Goal: Transaction & Acquisition: Download file/media

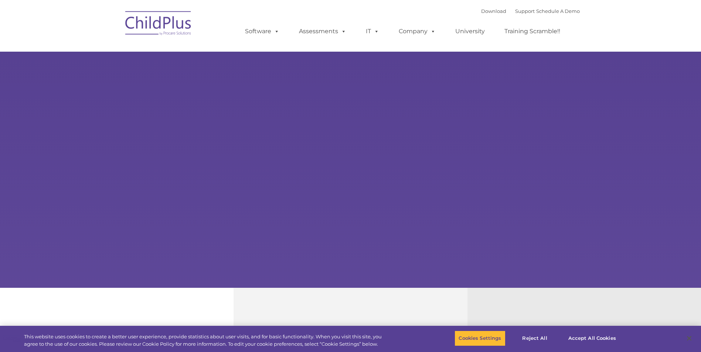
select select "MEDIUM"
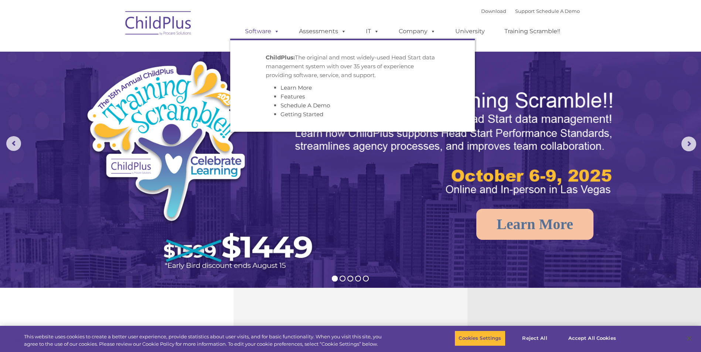
click at [264, 30] on link "Software" at bounding box center [262, 31] width 49 height 15
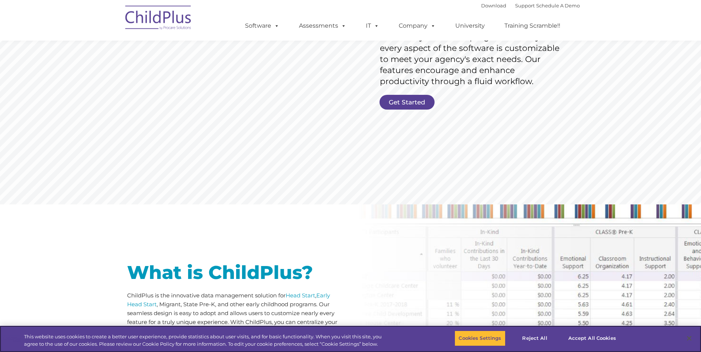
scroll to position [153, 0]
click at [407, 101] on link "Get Started" at bounding box center [406, 102] width 55 height 15
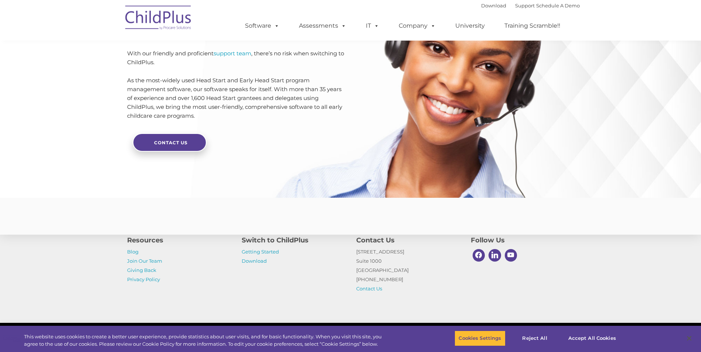
scroll to position [1728, 0]
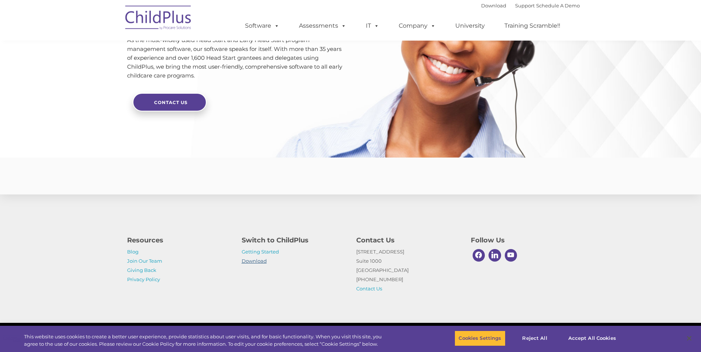
click at [256, 260] on link "Download" at bounding box center [254, 261] width 25 height 6
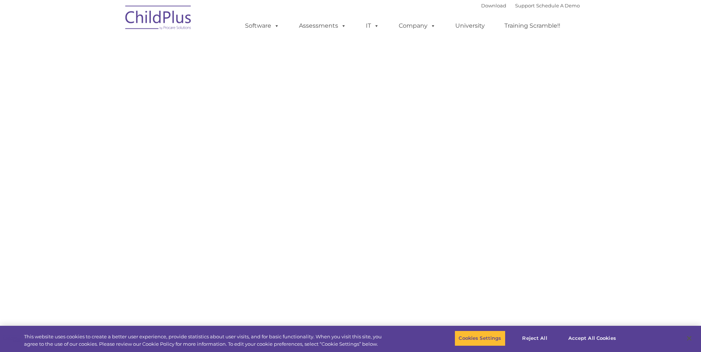
select select "MEDIUM"
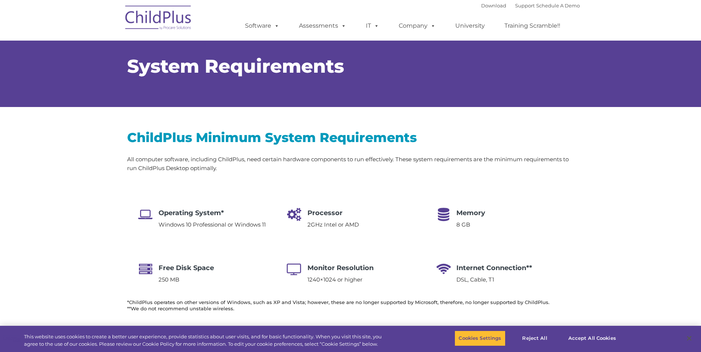
select select "MEDIUM"
click at [482, 335] on button "Cookies Settings" at bounding box center [479, 339] width 51 height 16
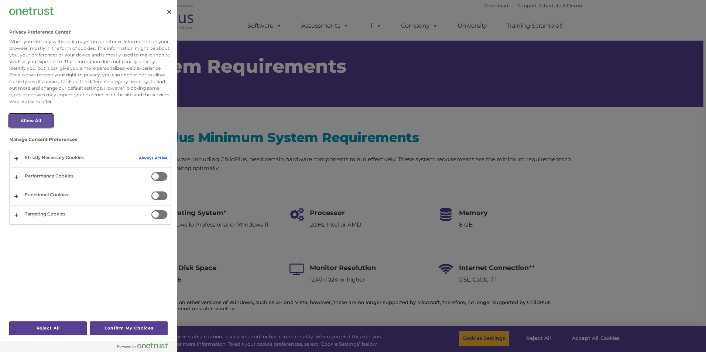
click at [28, 122] on button "Allow All" at bounding box center [31, 121] width 44 height 14
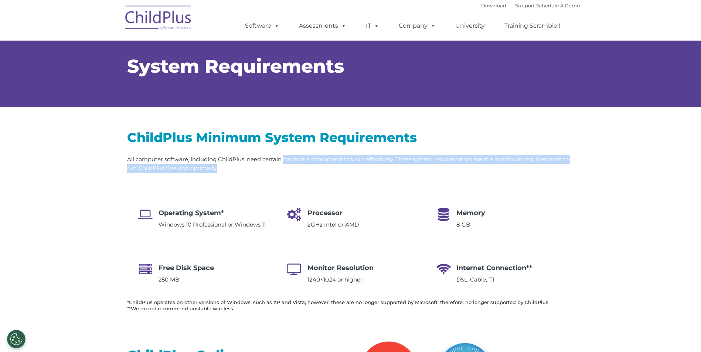
drag, startPoint x: 153, startPoint y: 219, endPoint x: 285, endPoint y: 159, distance: 145.5
click at [285, 159] on div "ChildPlus Minimum System Requirements All computer software, including ChildPlu…" at bounding box center [350, 220] width 447 height 183
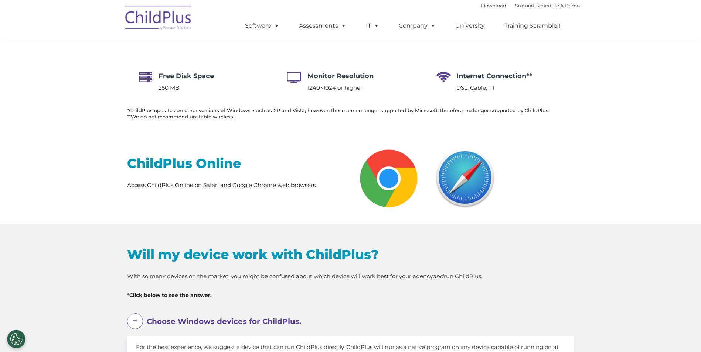
scroll to position [192, 0]
click at [200, 168] on h2 "ChildPlus Online" at bounding box center [236, 163] width 218 height 17
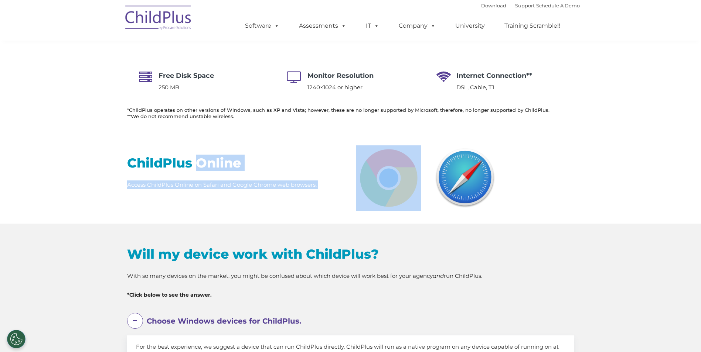
drag, startPoint x: 200, startPoint y: 168, endPoint x: 413, endPoint y: 171, distance: 212.8
click at [413, 171] on div "ChildPlus Online Access ChildPlus Online on Safari and Google Chrome web browse…" at bounding box center [350, 178] width 701 height 91
click at [413, 171] on img at bounding box center [388, 178] width 65 height 65
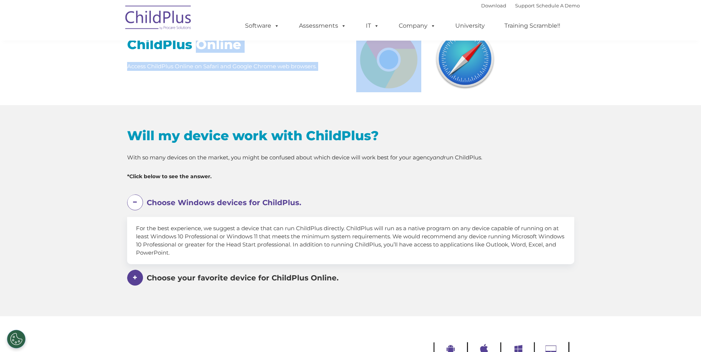
scroll to position [312, 0]
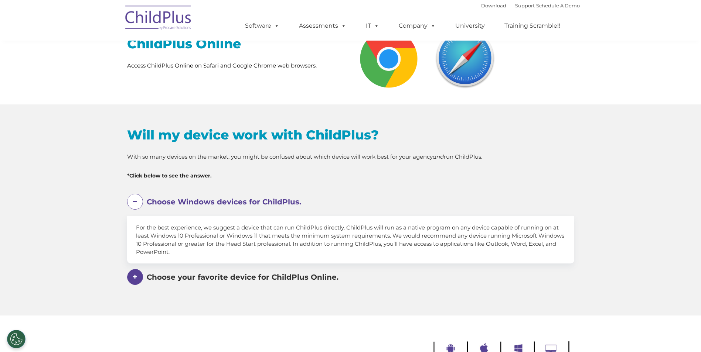
click at [243, 202] on span "Choose Windows devices for ChildPlus." at bounding box center [224, 202] width 154 height 9
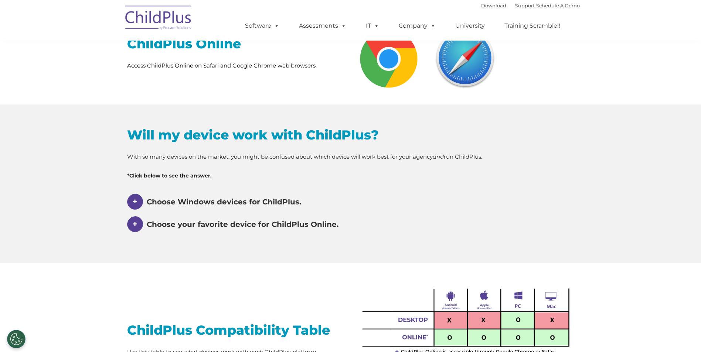
click at [243, 202] on span "Choose Windows devices for ChildPlus." at bounding box center [224, 202] width 154 height 9
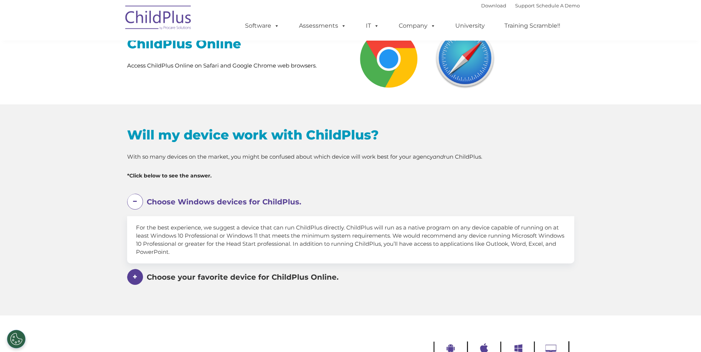
click at [230, 206] on span "Choose your favorite device for ChildPlus Online." at bounding box center [224, 202] width 154 height 9
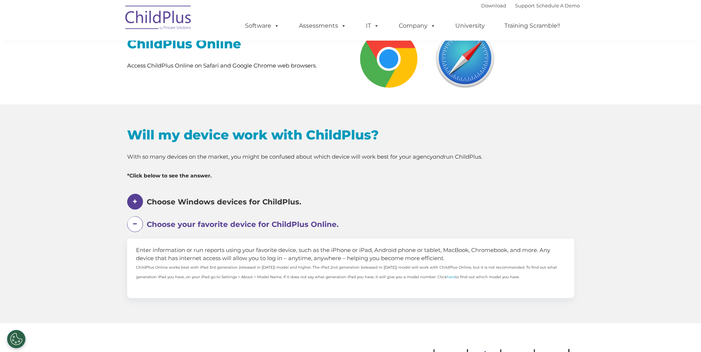
click at [230, 279] on font "ChildPlus Online works best with iPad 3rd generation (released in 2012) model a…" at bounding box center [346, 272] width 421 height 14
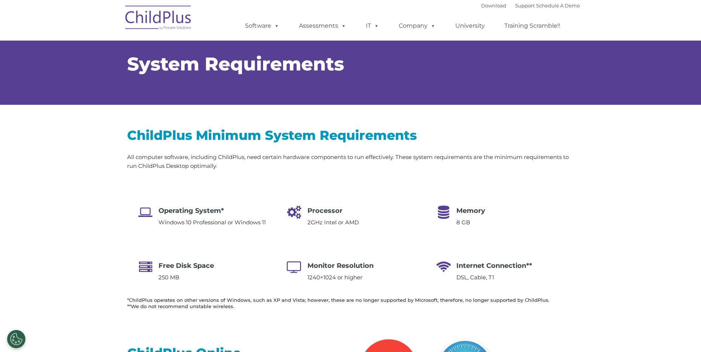
scroll to position [0, 0]
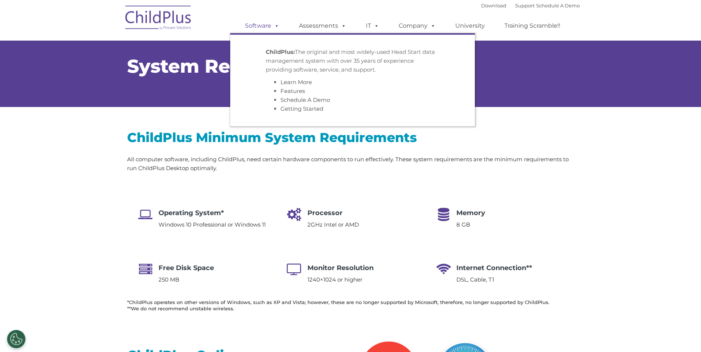
click at [271, 23] on span at bounding box center [275, 25] width 8 height 7
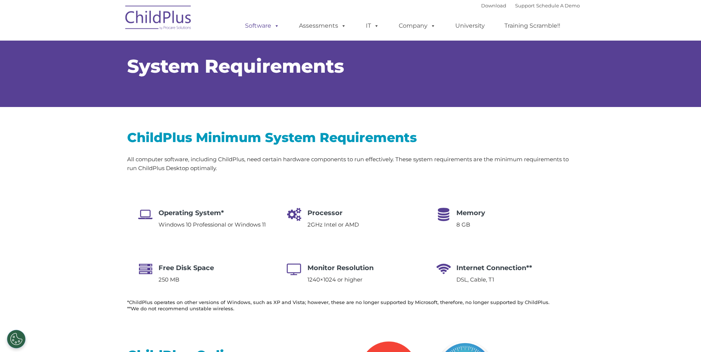
click at [278, 25] on span at bounding box center [275, 25] width 8 height 7
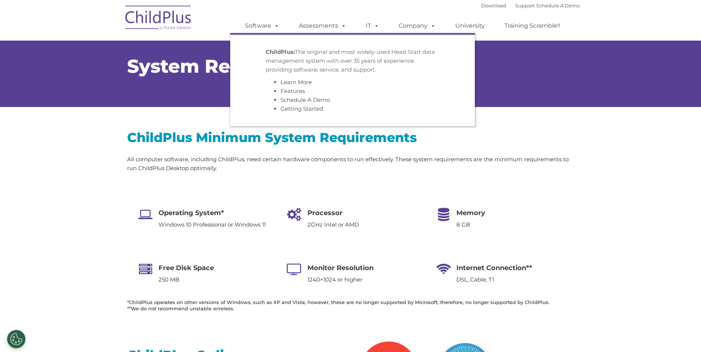
click at [289, 76] on div "ChildPlus: The original and most widely-used Head Start data management system …" at bounding box center [353, 81] width 174 height 66
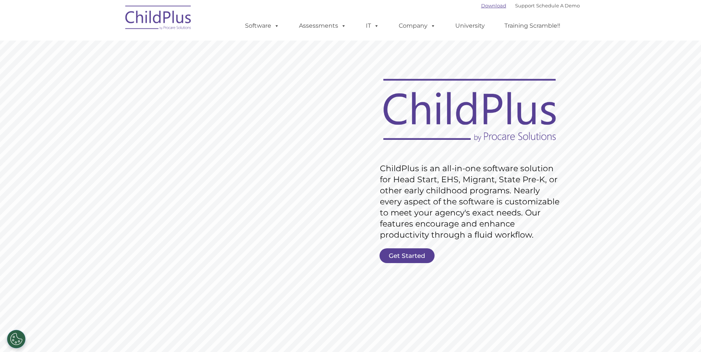
click at [481, 6] on link "Download" at bounding box center [493, 6] width 25 height 6
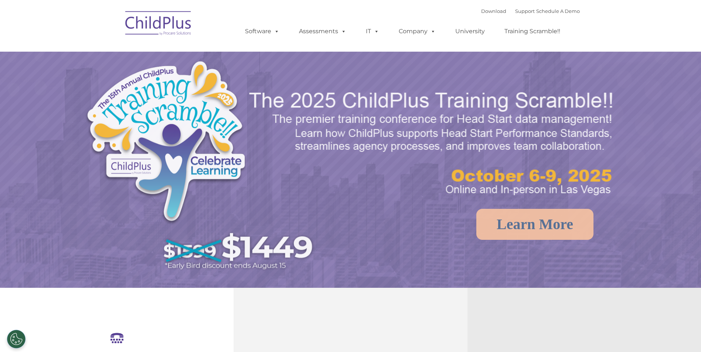
select select "MEDIUM"
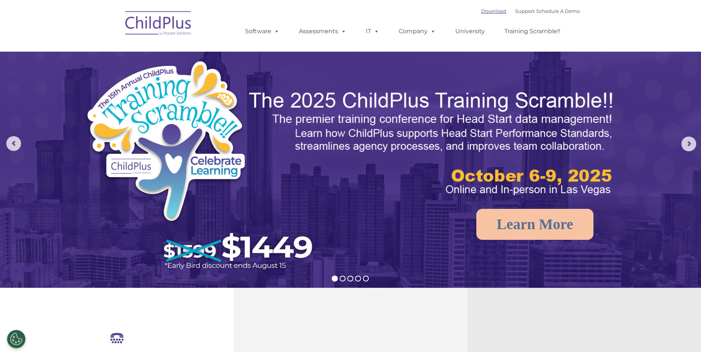
click at [481, 9] on link "Download" at bounding box center [493, 11] width 25 height 6
click at [689, 145] on rs-arrow at bounding box center [688, 144] width 15 height 15
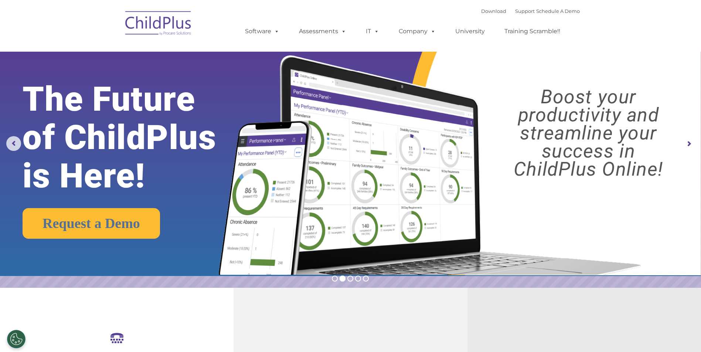
click at [689, 145] on rs-arrow at bounding box center [688, 144] width 15 height 15
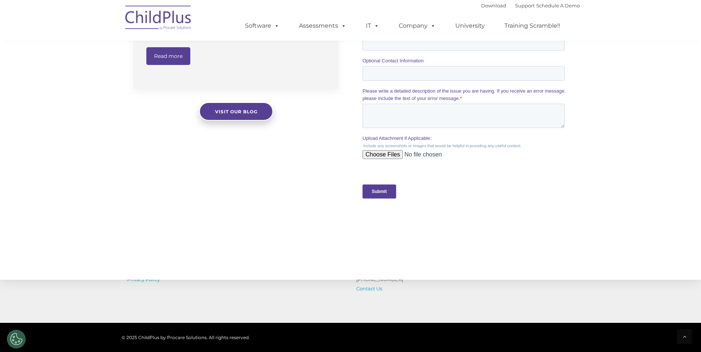
scroll to position [720, 0]
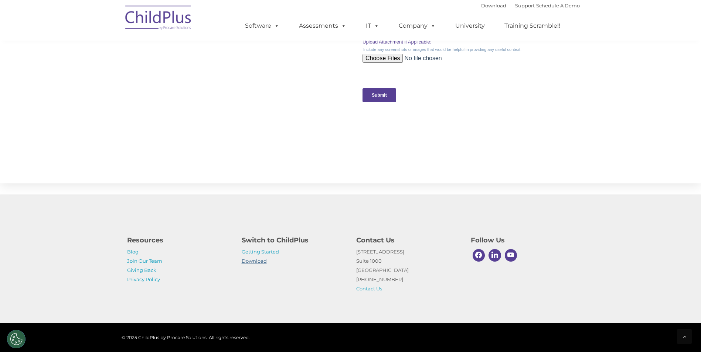
click at [257, 261] on link "Download" at bounding box center [254, 261] width 25 height 6
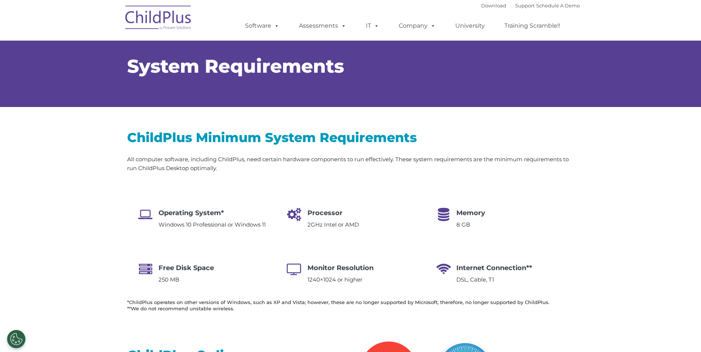
select select "MEDIUM"
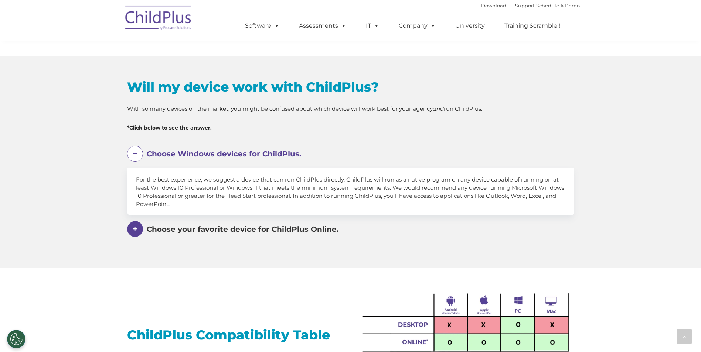
click at [231, 158] on span "Choose your favorite device for ChildPlus Online." at bounding box center [224, 154] width 154 height 9
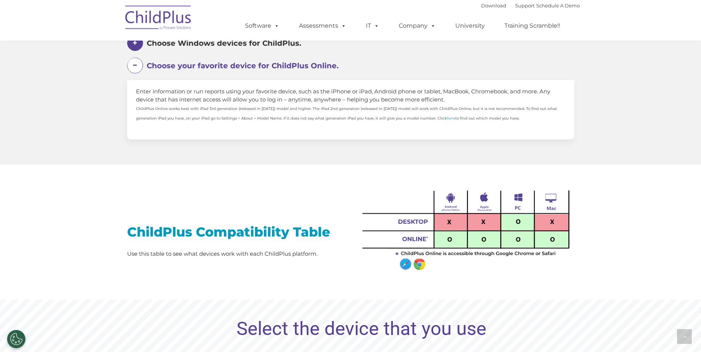
scroll to position [471, 0]
click at [520, 205] on img at bounding box center [465, 225] width 218 height 96
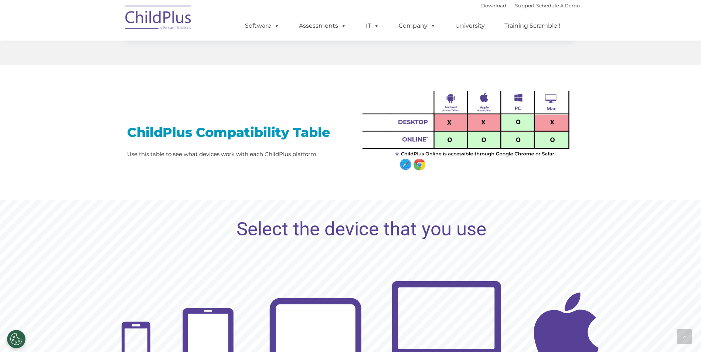
scroll to position [571, 0]
click at [402, 120] on img at bounding box center [465, 126] width 218 height 96
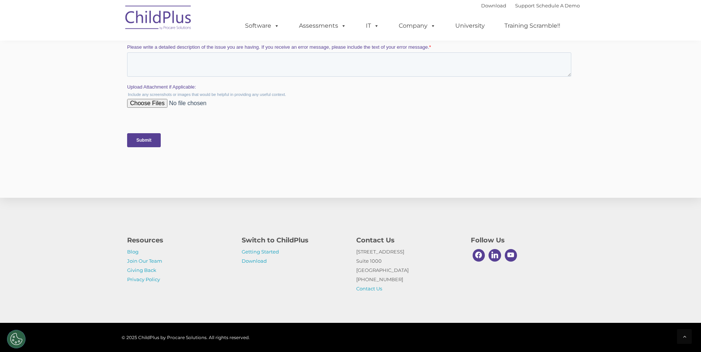
scroll to position [1442, 0]
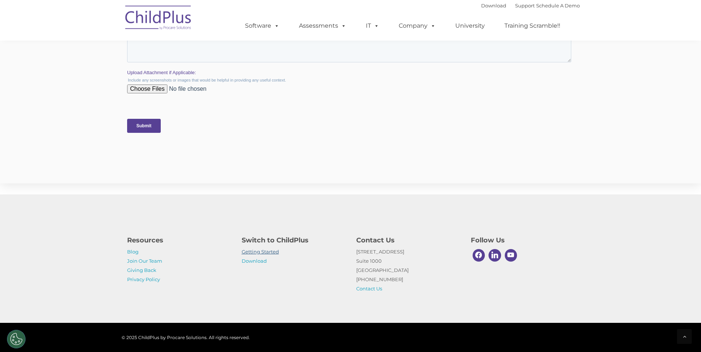
click at [267, 254] on link "Getting Started" at bounding box center [260, 252] width 37 height 6
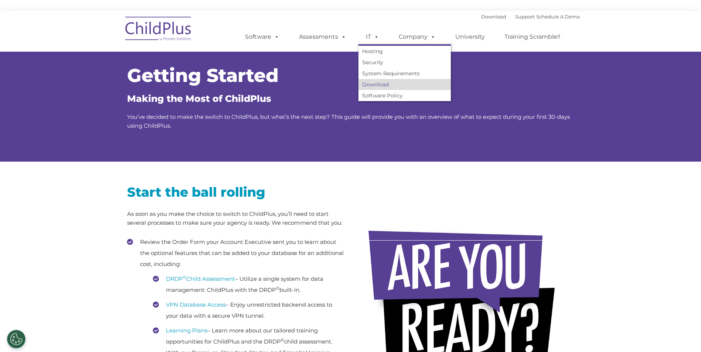
click at [375, 83] on link "Download" at bounding box center [404, 84] width 92 height 11
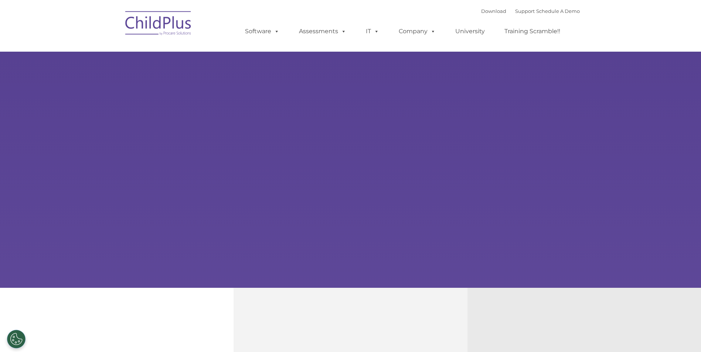
type input ""
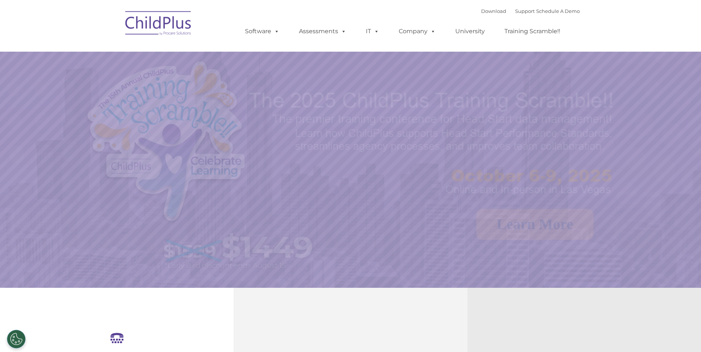
select select "MEDIUM"
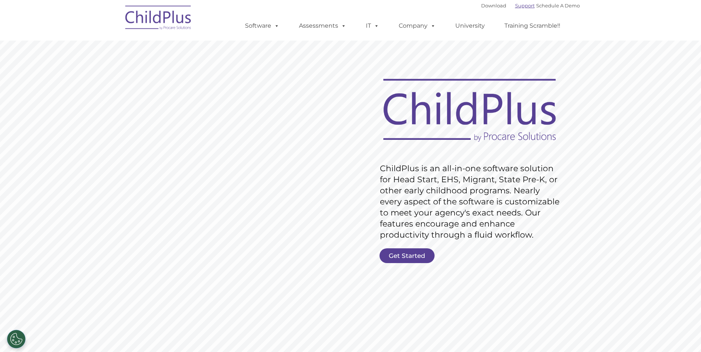
click at [515, 7] on link "Support" at bounding box center [525, 6] width 20 height 6
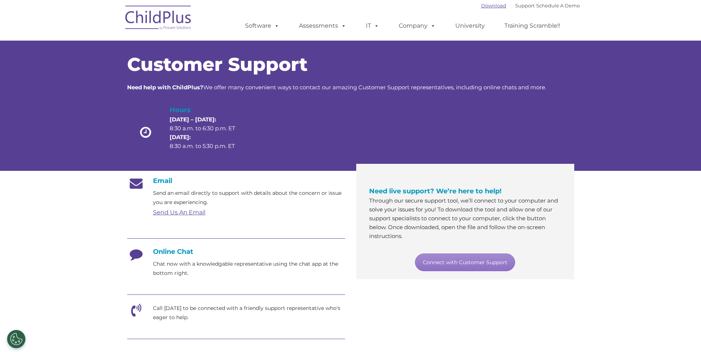
click at [489, 6] on link "Download" at bounding box center [493, 6] width 25 height 6
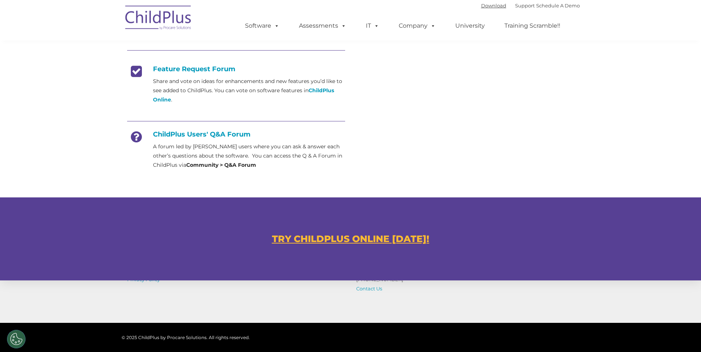
scroll to position [386, 0]
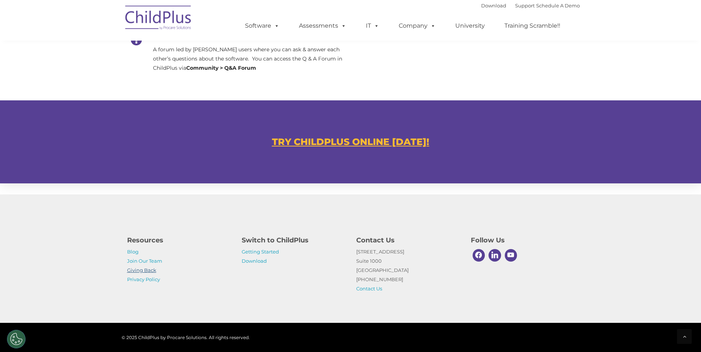
click at [141, 271] on link "Giving Back" at bounding box center [141, 270] width 29 height 6
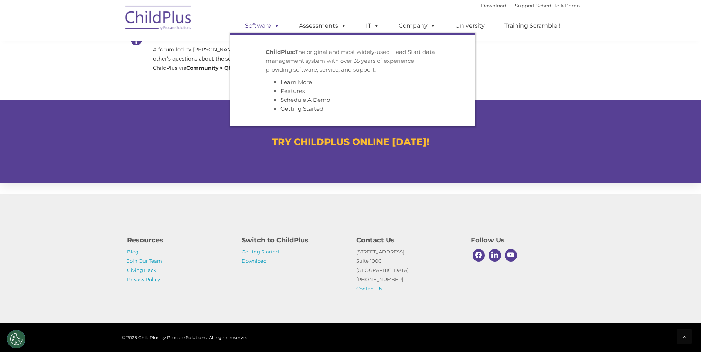
click at [254, 24] on link "Software" at bounding box center [262, 25] width 49 height 15
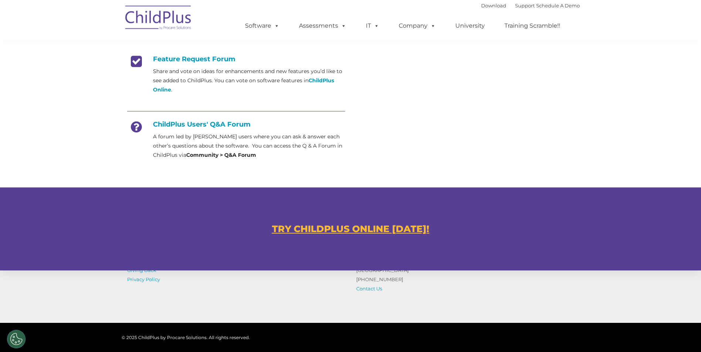
scroll to position [297, 0]
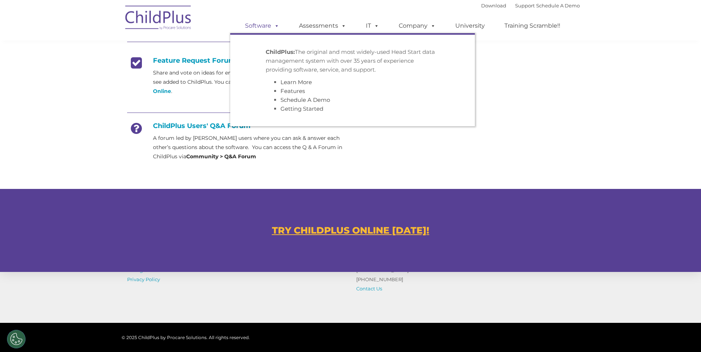
click at [255, 26] on link "Software" at bounding box center [262, 25] width 49 height 15
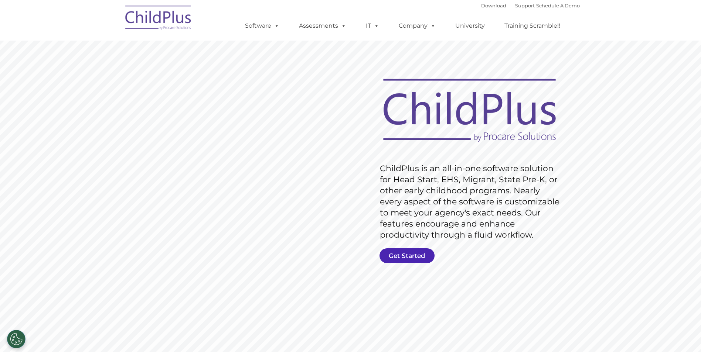
click at [408, 251] on link "Get Started" at bounding box center [406, 256] width 55 height 15
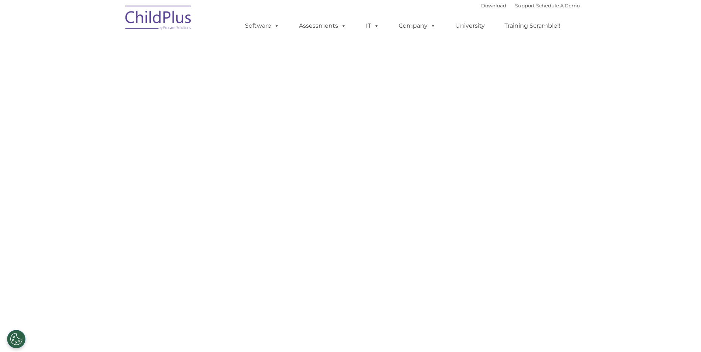
select select "MEDIUM"
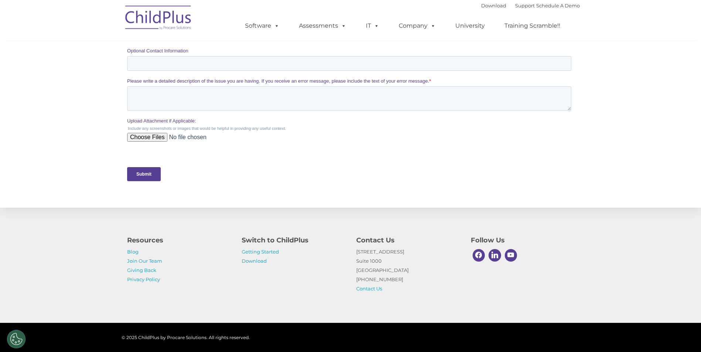
scroll to position [299, 0]
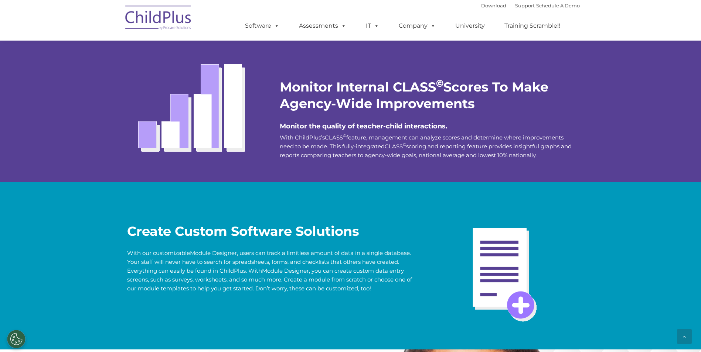
scroll to position [1330, 0]
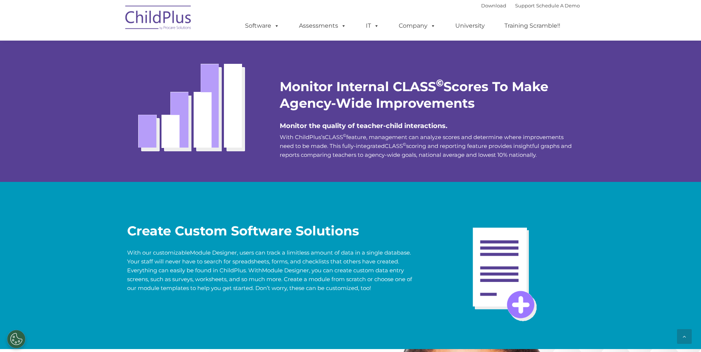
click at [367, 182] on div "Monitor Internal CLASS © Scores To Make Agency-Wide Improvements Monitor the qu…" at bounding box center [350, 105] width 701 height 154
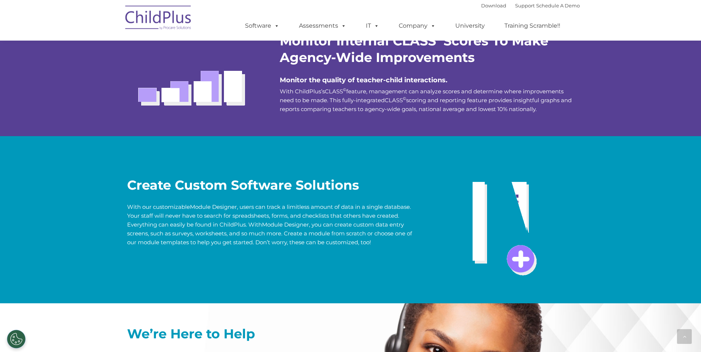
scroll to position [1378, 0]
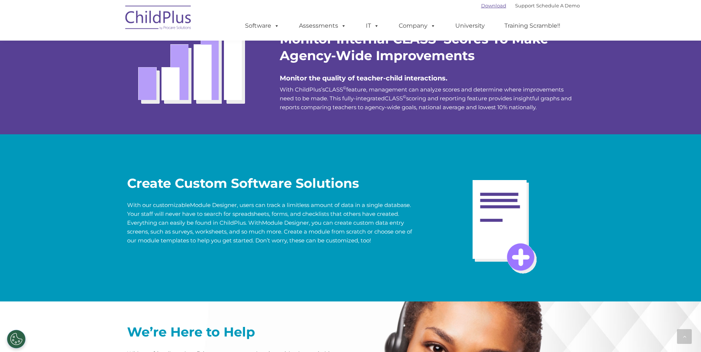
click at [481, 7] on link "Download" at bounding box center [493, 6] width 25 height 6
